Goal: Task Accomplishment & Management: Complete application form

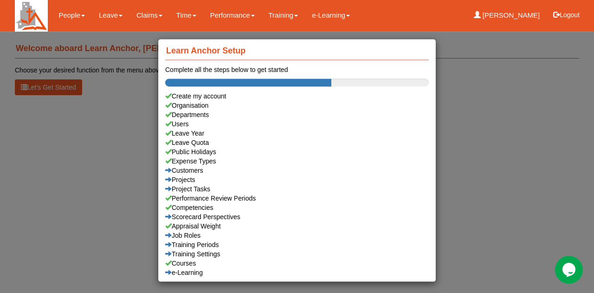
click at [105, 15] on div "Learn Anchor Setup Complete all the steps below to get started Create my accoun…" at bounding box center [297, 146] width 594 height 293
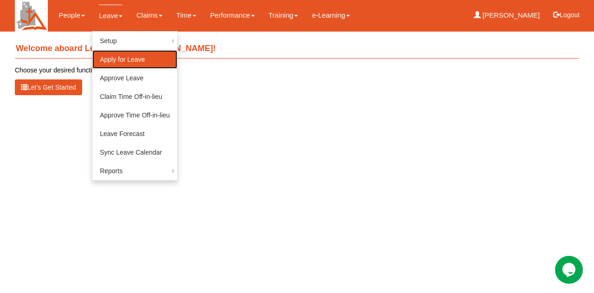
click at [115, 58] on link "Apply for Leave" at bounding box center [134, 59] width 85 height 19
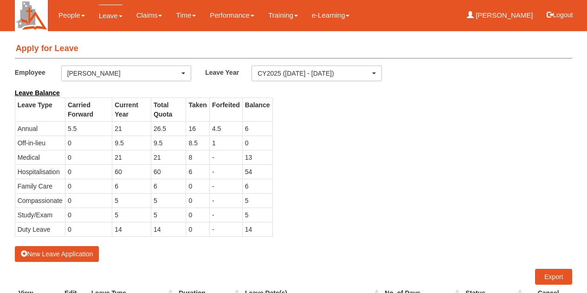
select select "50"
click at [49, 251] on button "New Leave Application" at bounding box center [57, 254] width 84 height 16
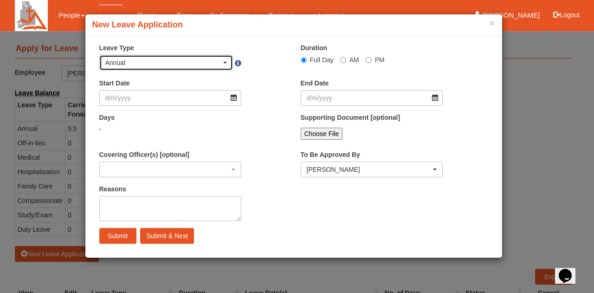
click at [224, 62] on span "button" at bounding box center [225, 63] width 4 height 2
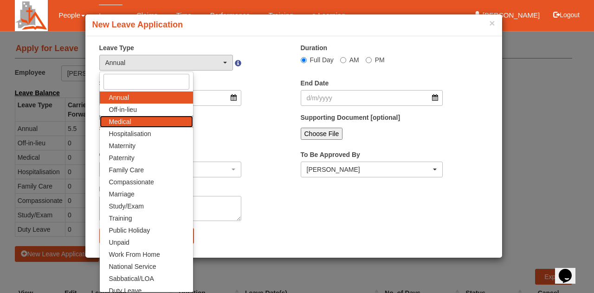
click at [137, 118] on link "Medical" at bounding box center [146, 121] width 93 height 12
select select "4"
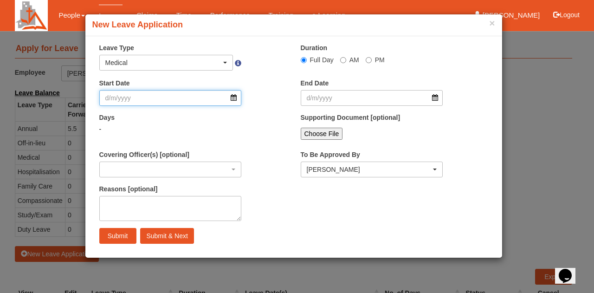
click at [234, 97] on input "Start Date" at bounding box center [170, 98] width 142 height 16
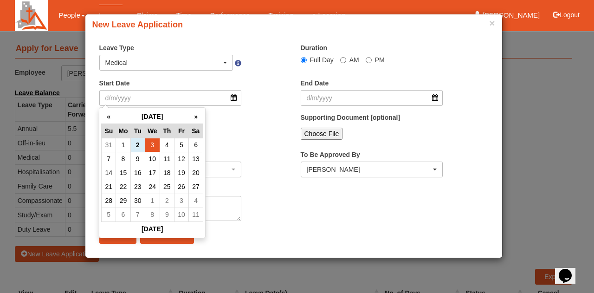
click at [149, 143] on td "3" at bounding box center [152, 145] width 15 height 14
type input "[DATE]"
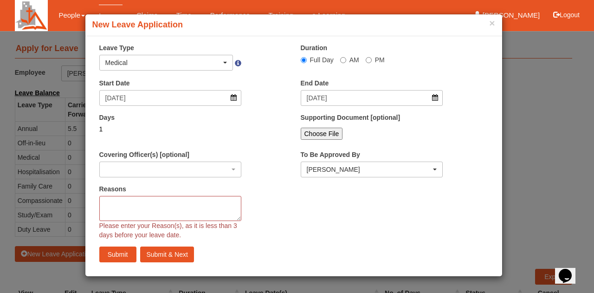
select select
click at [491, 22] on button "×" at bounding box center [492, 23] width 6 height 10
